Goal: Task Accomplishment & Management: Use online tool/utility

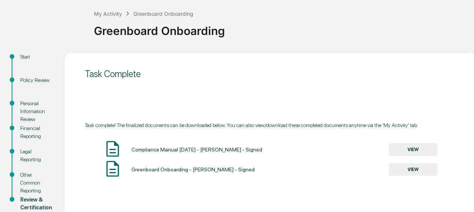
click at [125, 9] on div "My Activity Greenboard Onboarding Greenboard Onboarding" at bounding box center [282, 24] width 376 height 31
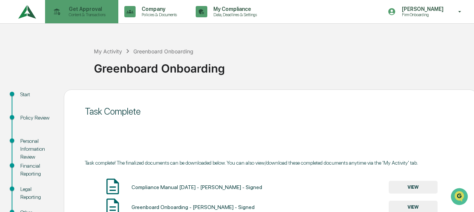
click at [66, 14] on p "Content & Transactions" at bounding box center [86, 14] width 47 height 5
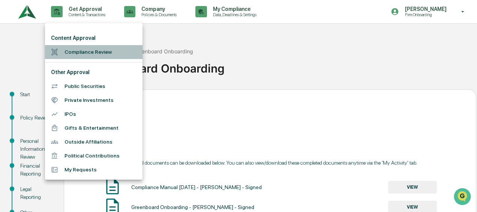
click at [71, 48] on li "Compliance Review" at bounding box center [94, 52] width 98 height 14
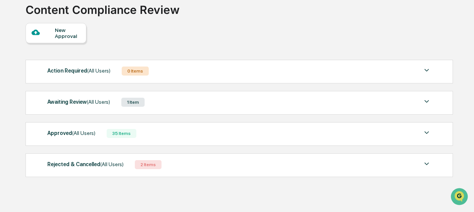
scroll to position [61, 0]
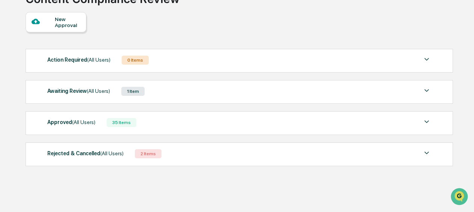
click at [143, 84] on div "Awaiting Review (All Users) 1 Item File Name Review Id Created Date Requested B…" at bounding box center [239, 92] width 427 height 24
click at [141, 90] on div "1 Item" at bounding box center [132, 91] width 23 height 9
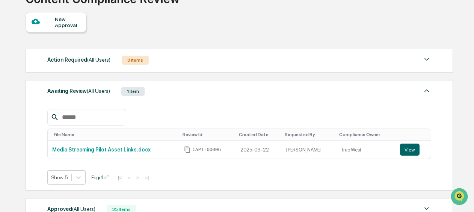
click at [190, 94] on div "Awaiting Review (All Users) 1 Item" at bounding box center [238, 91] width 383 height 11
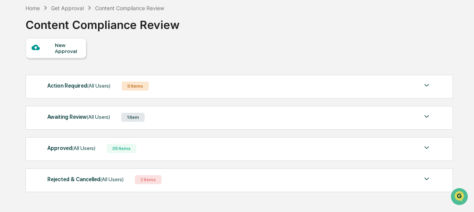
scroll to position [24, 0]
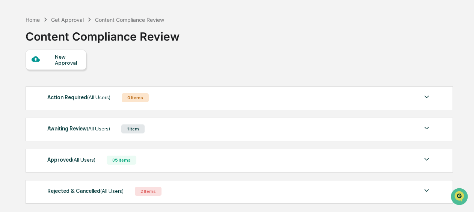
click at [157, 189] on div "2 Items" at bounding box center [148, 190] width 27 height 9
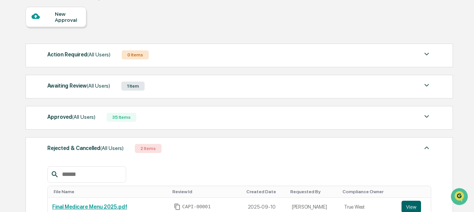
scroll to position [136, 0]
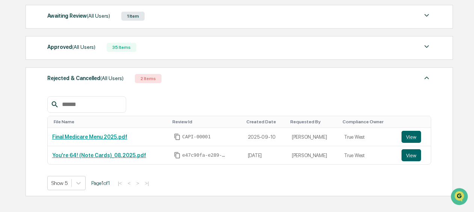
click at [179, 77] on div "Rejected & Cancelled (All Users) 2 Items" at bounding box center [238, 78] width 383 height 11
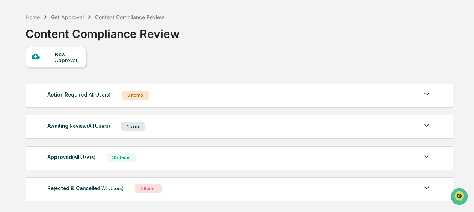
scroll to position [61, 0]
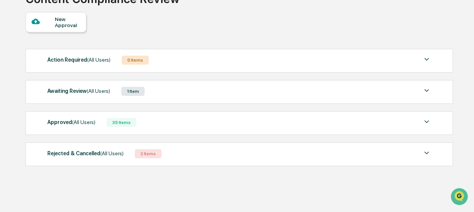
click at [163, 93] on div "Awaiting Review (All Users) 1 Item" at bounding box center [238, 91] width 383 height 11
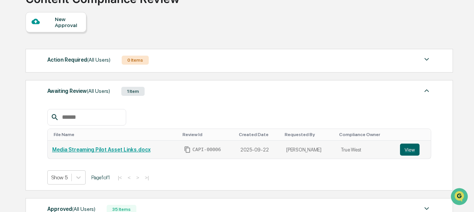
click at [103, 152] on link "Media Streaming Pilot Asset Links.docx" at bounding box center [101, 149] width 98 height 6
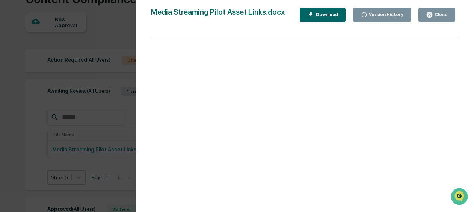
click at [116, 102] on div "Version History [DATE] 02:01 PM [PERSON_NAME] Media Streaming Pilot Asset Links…" at bounding box center [237, 106] width 474 height 212
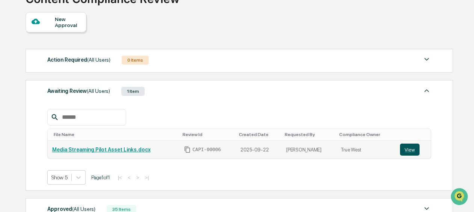
click at [413, 146] on button "View" at bounding box center [410, 149] width 20 height 12
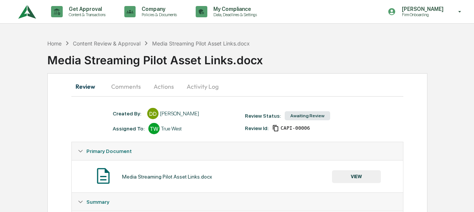
click at [135, 87] on button "Comments" at bounding box center [126, 86] width 42 height 18
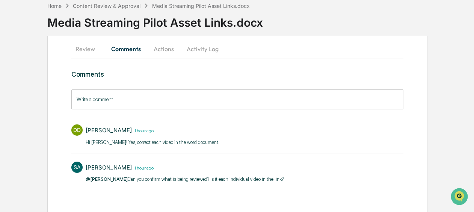
scroll to position [41, 0]
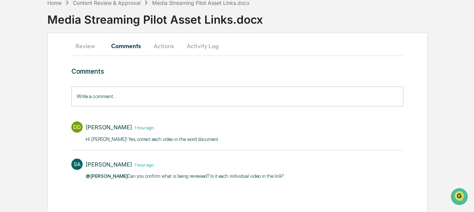
click at [134, 105] on input "Write a comment..." at bounding box center [236, 96] width 331 height 20
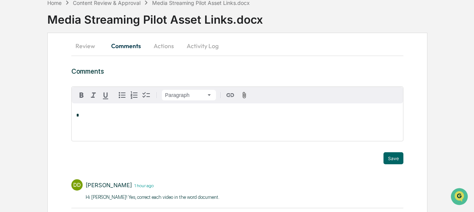
click at [186, 66] on div "Review Comments Actions Activity Log Comments Paragraph * Trigger Save DD [PERS…" at bounding box center [237, 152] width 380 height 238
click at [77, 42] on button "Review" at bounding box center [88, 46] width 34 height 18
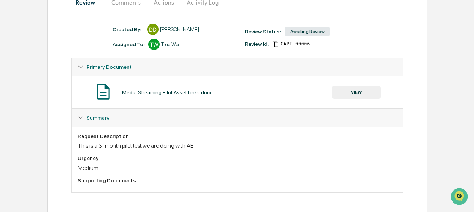
scroll to position [9, 0]
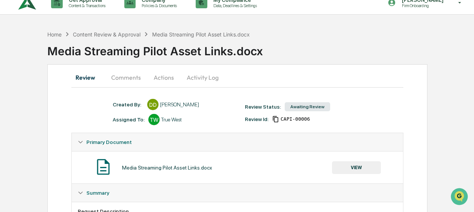
click at [170, 80] on button "Actions" at bounding box center [164, 77] width 34 height 18
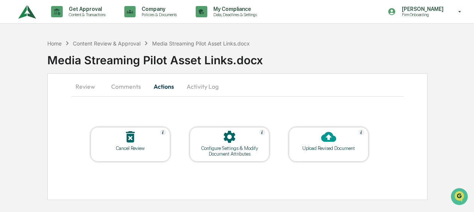
scroll to position [0, 0]
click at [193, 85] on button "Activity Log" at bounding box center [203, 86] width 44 height 18
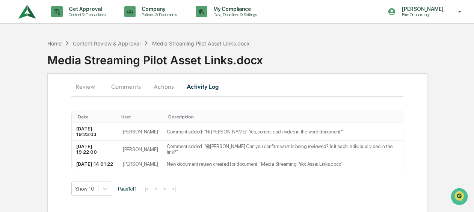
click at [91, 86] on button "Review" at bounding box center [88, 86] width 34 height 18
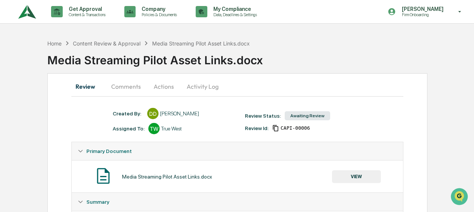
click at [26, 15] on img at bounding box center [27, 12] width 18 height 21
